Goal: Transaction & Acquisition: Subscribe to service/newsletter

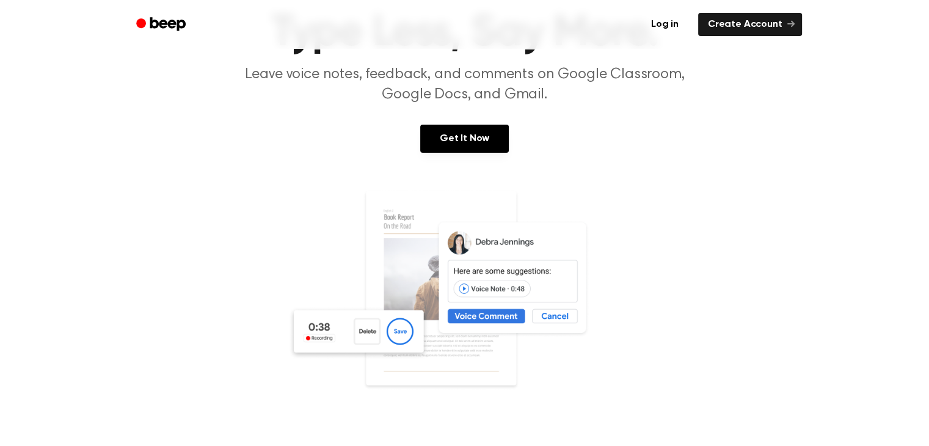
scroll to position [86, 0]
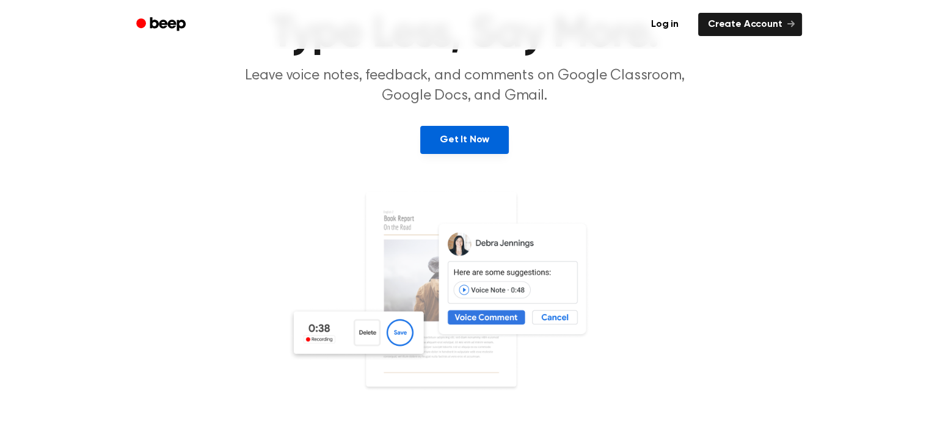
click at [463, 142] on link "Get It Now" at bounding box center [464, 140] width 89 height 28
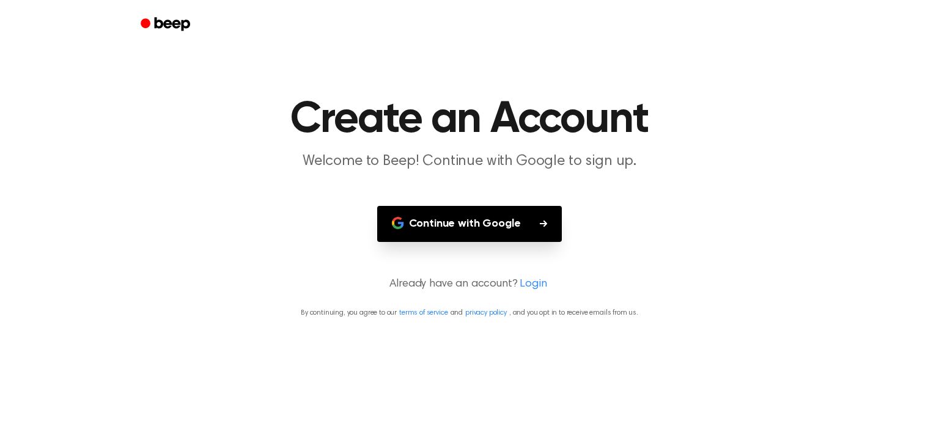
click at [472, 231] on button "Continue with Google" at bounding box center [469, 224] width 185 height 36
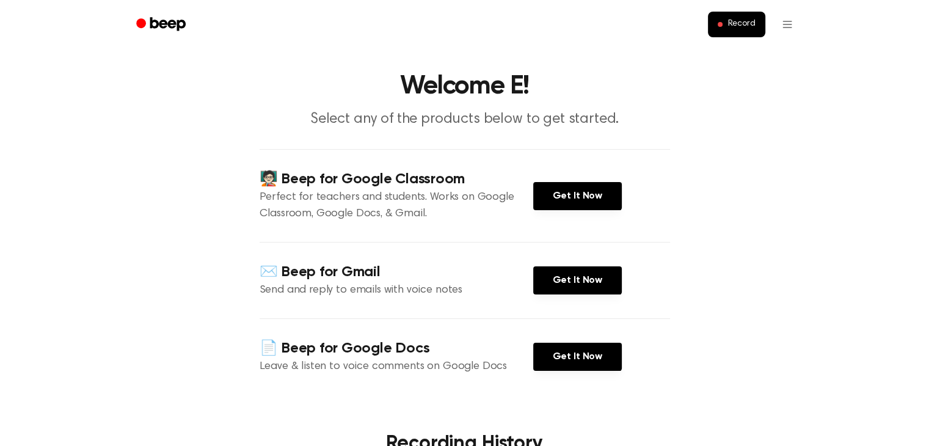
scroll to position [42, 0]
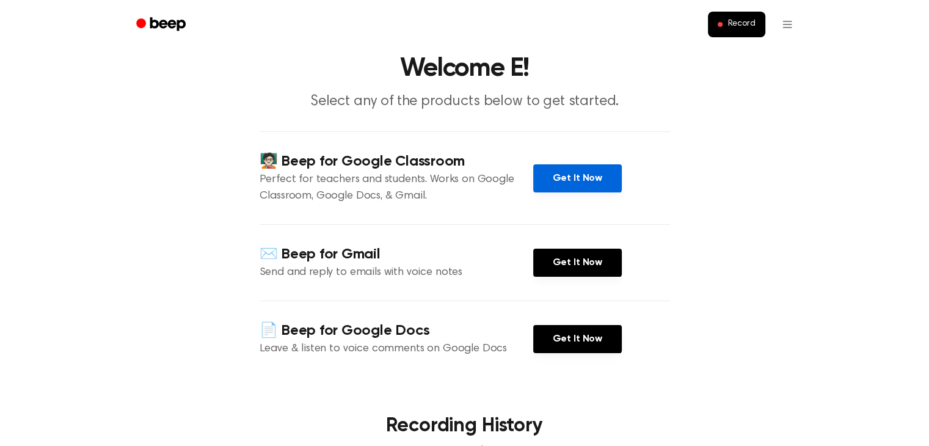
click at [563, 186] on link "Get It Now" at bounding box center [577, 178] width 89 height 28
